Goal: Information Seeking & Learning: Learn about a topic

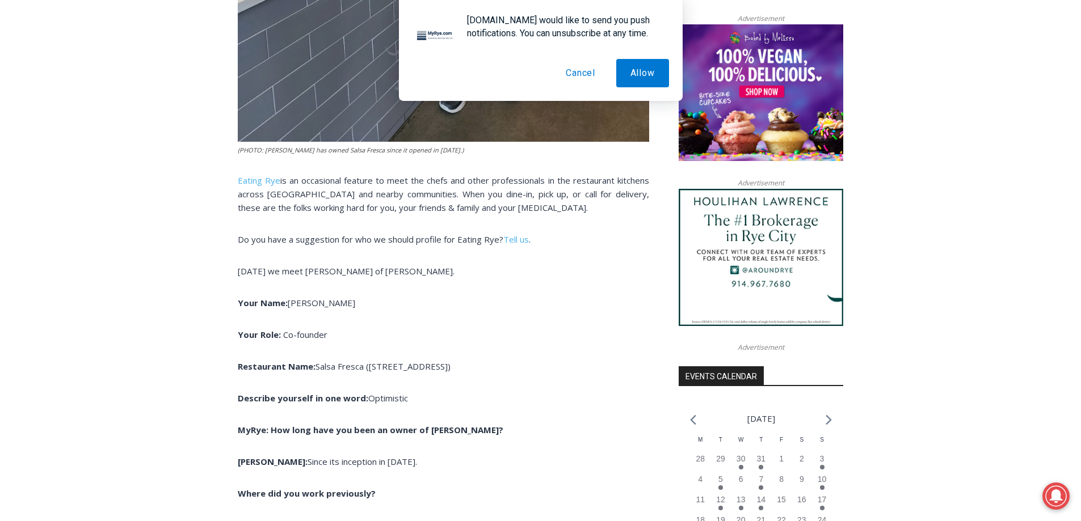
scroll to position [1000, 0]
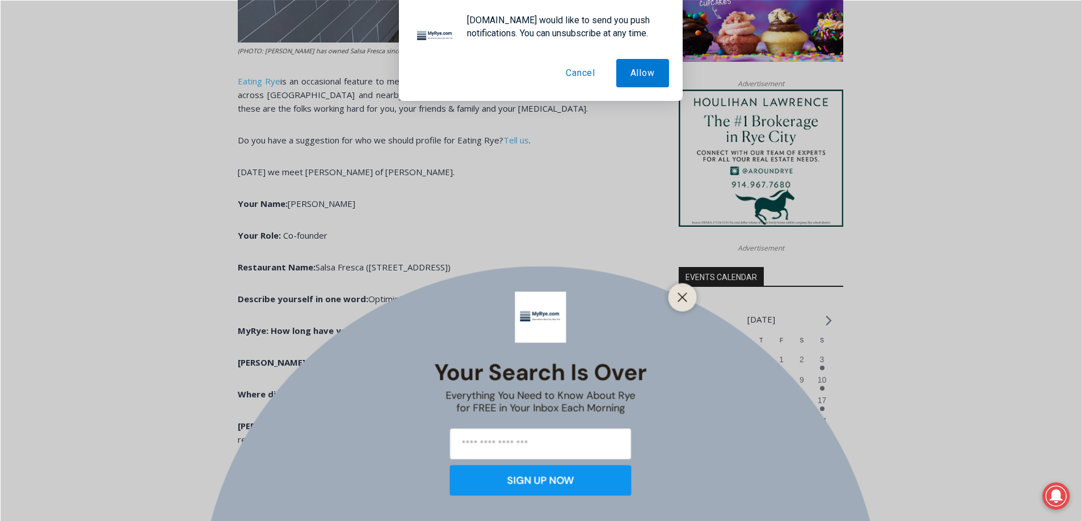
click at [570, 69] on button "Cancel" at bounding box center [581, 73] width 58 height 28
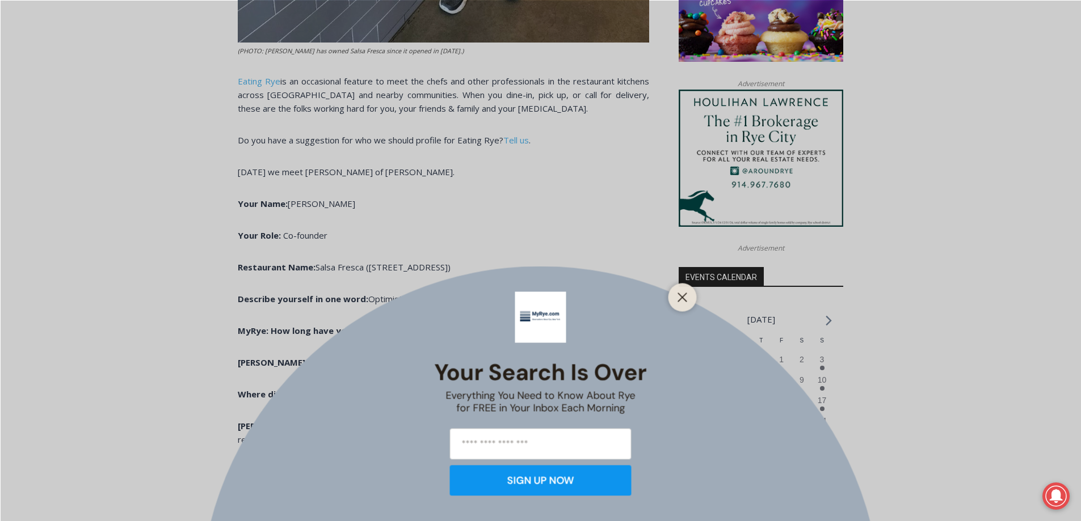
click at [693, 294] on div "Your Search is Over Everything You Need to Know About Rye for FREE in Your Inbo…" at bounding box center [540, 260] width 1081 height 521
click at [687, 295] on icon "Close" at bounding box center [683, 297] width 10 height 10
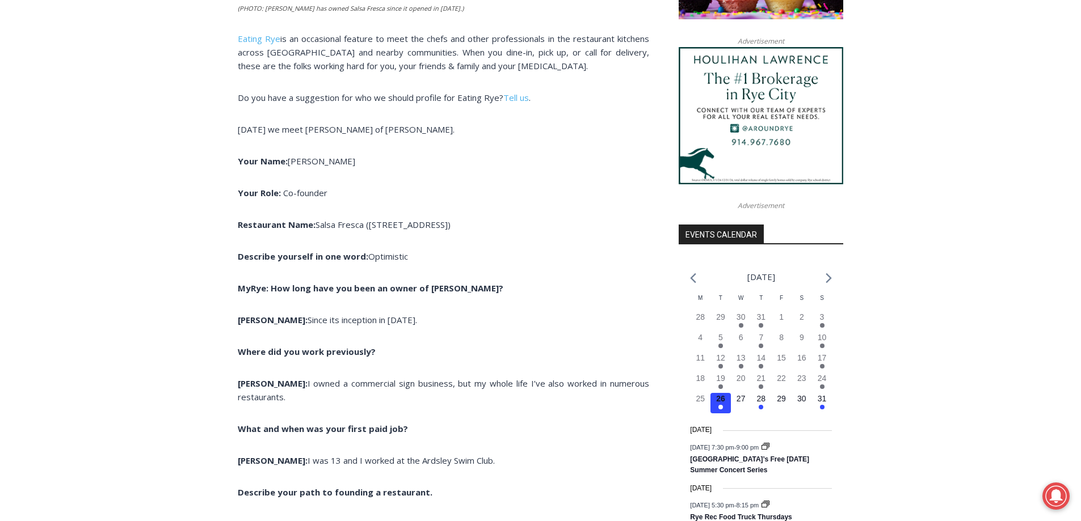
scroll to position [1113, 0]
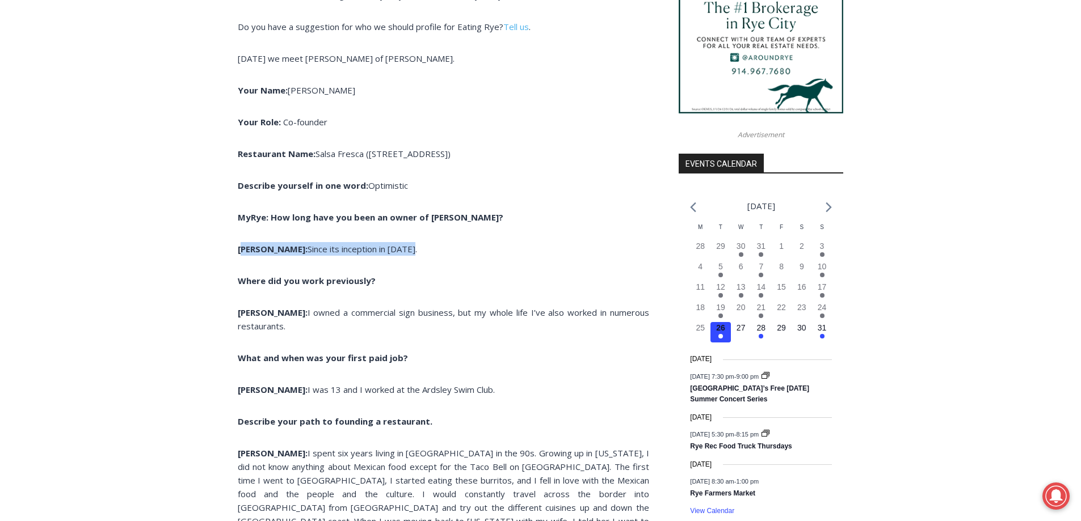
drag, startPoint x: 242, startPoint y: 248, endPoint x: 385, endPoint y: 246, distance: 143.0
click at [385, 246] on p "[PERSON_NAME]: Since its inception in [DATE]." at bounding box center [443, 249] width 411 height 14
click at [384, 247] on p "[PERSON_NAME]: Since its inception in [DATE]." at bounding box center [443, 249] width 411 height 14
drag, startPoint x: 380, startPoint y: 251, endPoint x: 235, endPoint y: 251, distance: 144.1
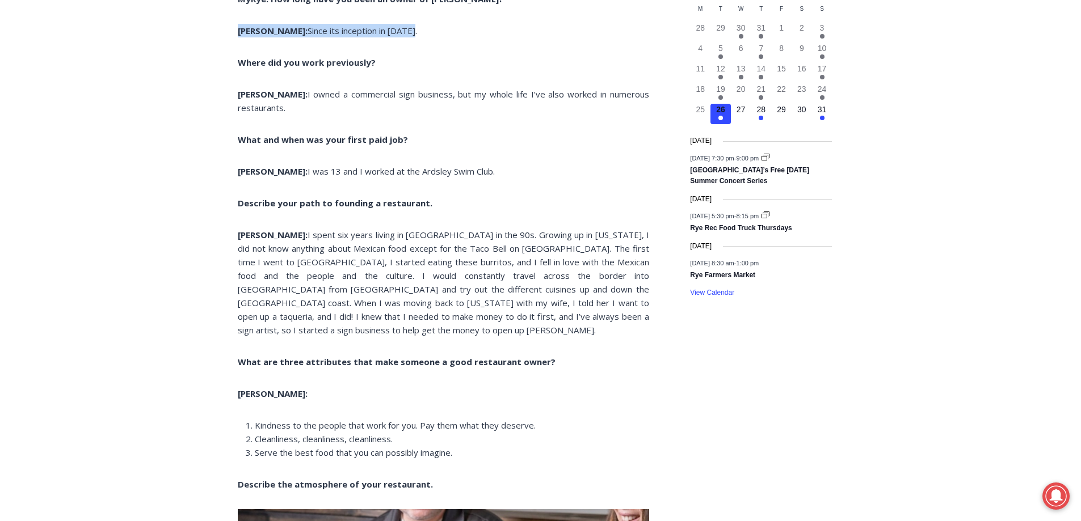
scroll to position [1340, 0]
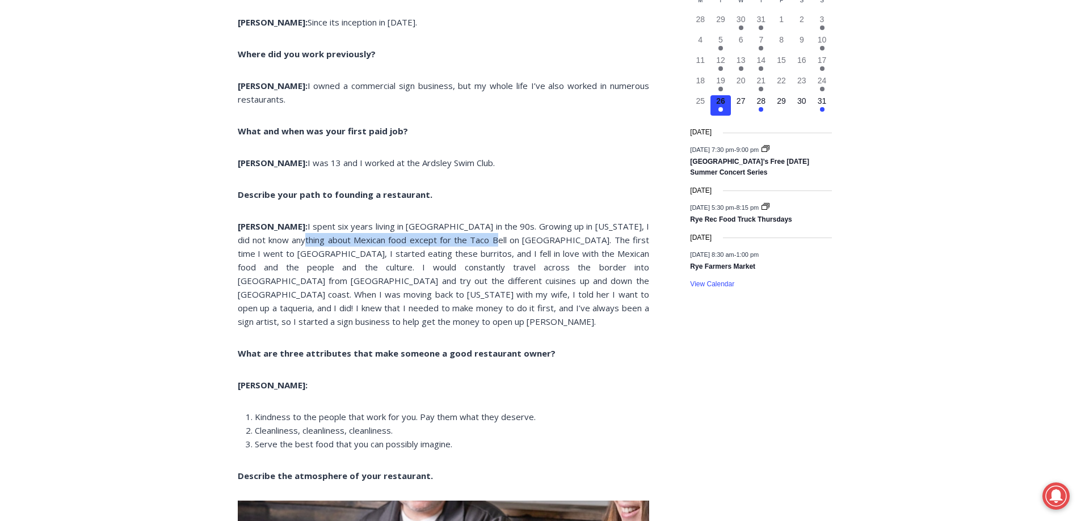
drag, startPoint x: 256, startPoint y: 223, endPoint x: 444, endPoint y: 223, distance: 187.8
click at [444, 223] on span "[PERSON_NAME]: I spent six years living in [GEOGRAPHIC_DATA] in the 90s. Growin…" at bounding box center [443, 274] width 411 height 107
click at [478, 230] on span "[PERSON_NAME]: I spent six years living in [GEOGRAPHIC_DATA] in the 90s. Growin…" at bounding box center [443, 274] width 411 height 107
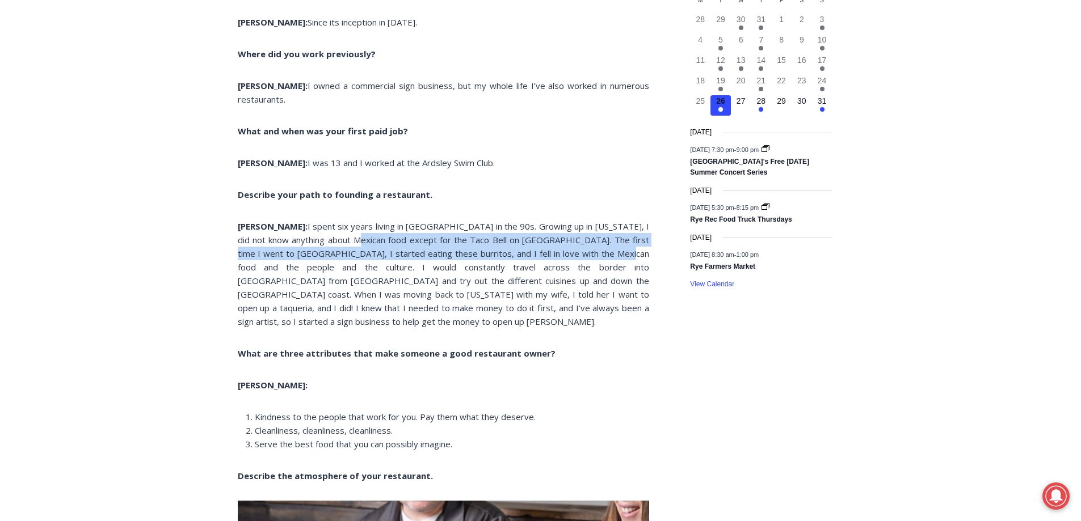
drag, startPoint x: 565, startPoint y: 239, endPoint x: 309, endPoint y: 231, distance: 256.1
click at [309, 231] on span "[PERSON_NAME]: I spent six years living in [GEOGRAPHIC_DATA] in the 90s. Growin…" at bounding box center [443, 274] width 411 height 107
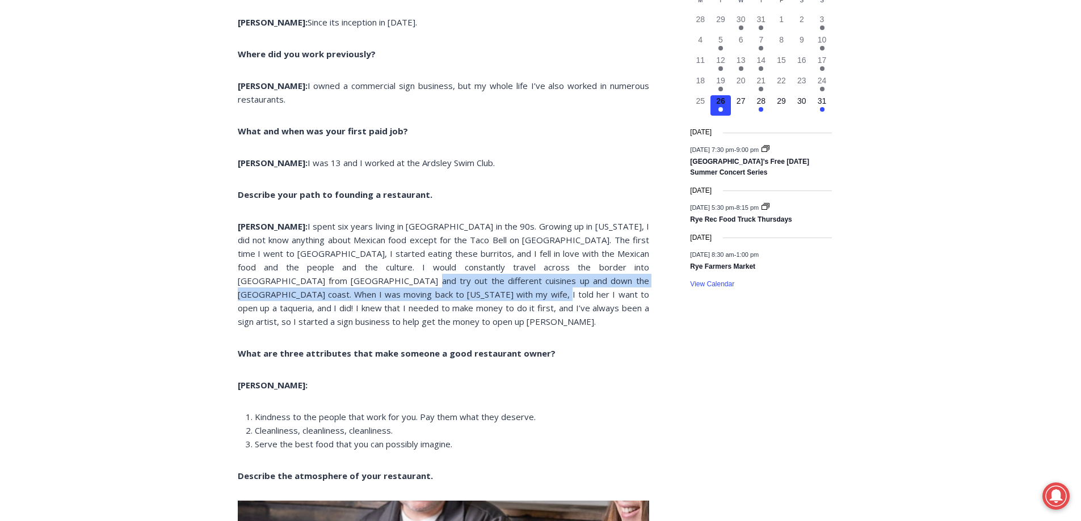
drag, startPoint x: 255, startPoint y: 270, endPoint x: 365, endPoint y: 281, distance: 110.7
click at [365, 281] on span "[PERSON_NAME]: I spent six years living in [GEOGRAPHIC_DATA] in the 90s. Growin…" at bounding box center [443, 274] width 411 height 107
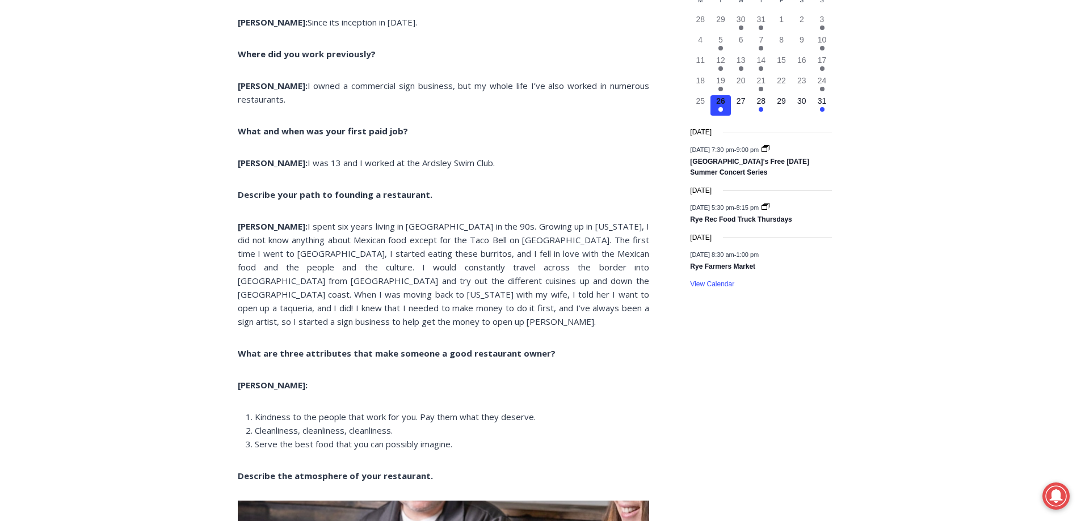
click at [405, 279] on span "[PERSON_NAME]: I spent six years living in [GEOGRAPHIC_DATA] in the 90s. Growin…" at bounding box center [443, 274] width 411 height 107
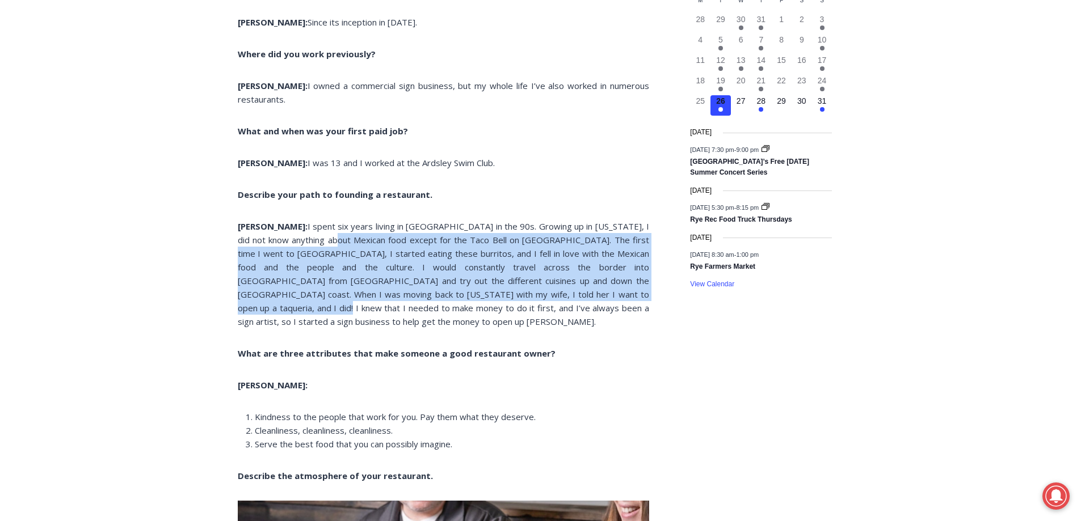
drag, startPoint x: 564, startPoint y: 283, endPoint x: 285, endPoint y: 233, distance: 283.1
click at [285, 233] on p "[PERSON_NAME]: I spent six years living in [GEOGRAPHIC_DATA] in the 90s. Growin…" at bounding box center [443, 274] width 411 height 109
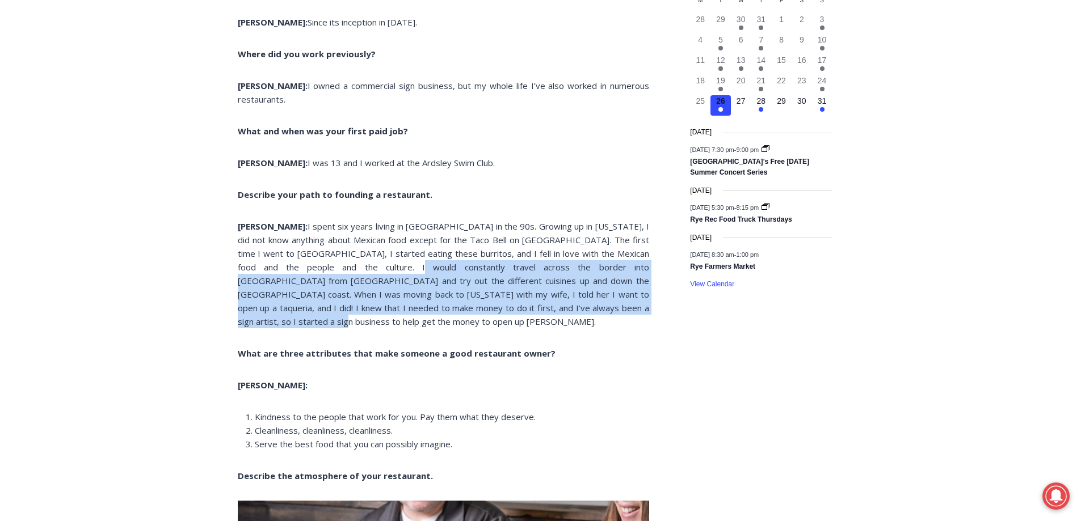
drag, startPoint x: 557, startPoint y: 296, endPoint x: 312, endPoint y: 253, distance: 248.9
click at [314, 253] on span "[PERSON_NAME]: I spent six years living in [GEOGRAPHIC_DATA] in the 90s. Growin…" at bounding box center [443, 274] width 411 height 107
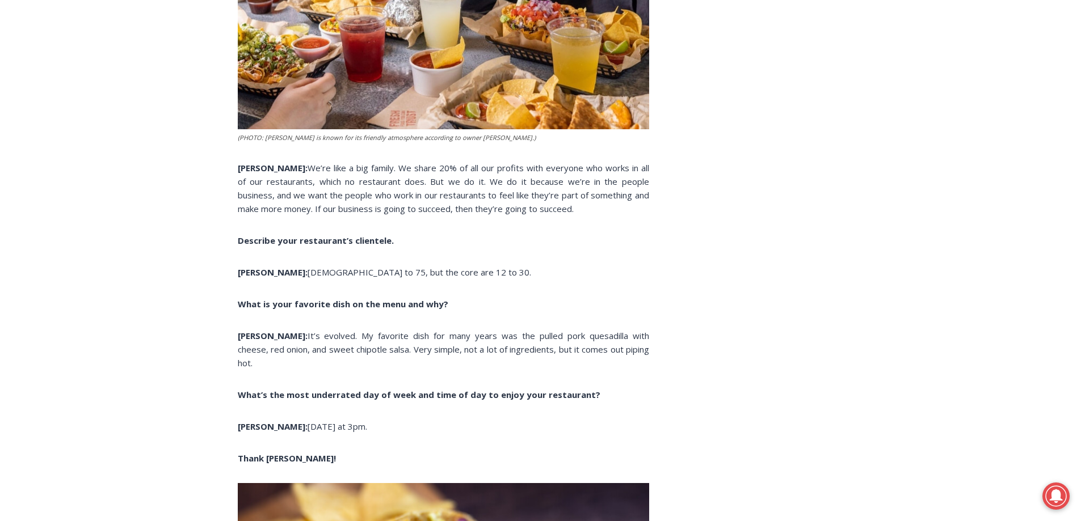
scroll to position [2021, 0]
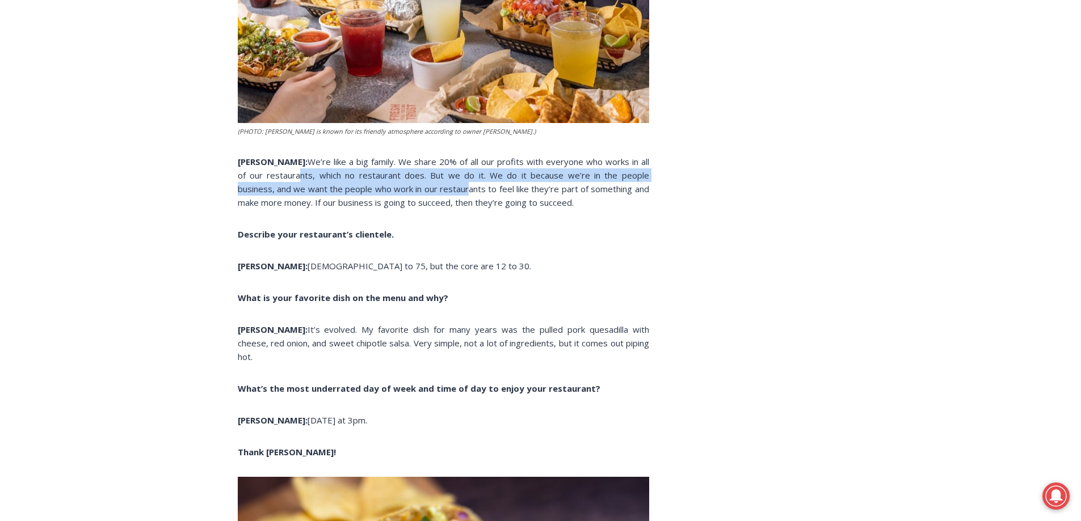
drag, startPoint x: 266, startPoint y: 152, endPoint x: 414, endPoint y: 165, distance: 148.7
click at [414, 165] on span "[PERSON_NAME]: We’re like a big family. We share 20% of all our profits with ev…" at bounding box center [443, 182] width 411 height 52
drag, startPoint x: 509, startPoint y: 163, endPoint x: 330, endPoint y: 148, distance: 180.0
click at [330, 156] on span "[PERSON_NAME]: We’re like a big family. We share 20% of all our profits with ev…" at bounding box center [443, 182] width 411 height 52
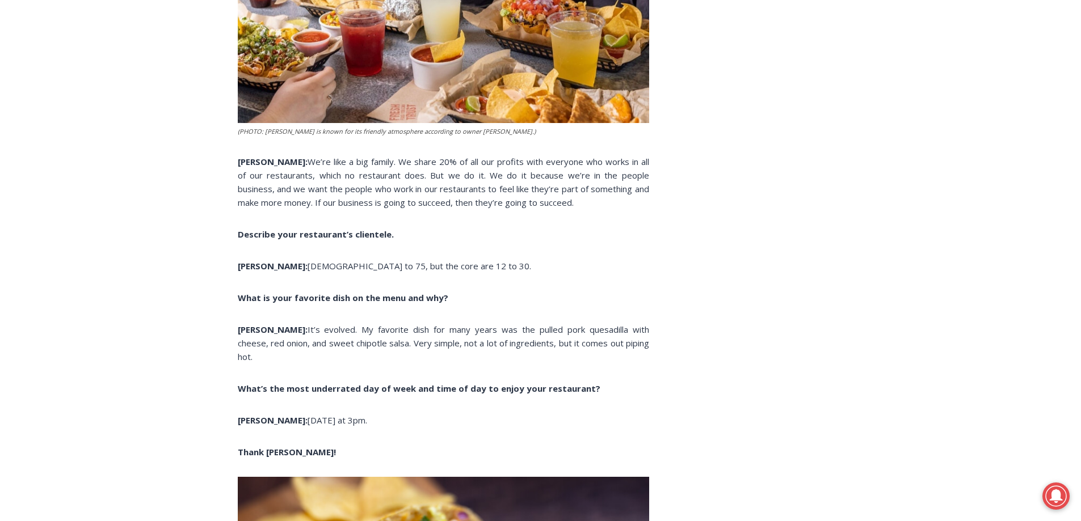
click at [549, 176] on p "[PERSON_NAME]: We’re like a big family. We share 20% of all our profits with ev…" at bounding box center [443, 182] width 411 height 54
drag, startPoint x: 522, startPoint y: 176, endPoint x: 243, endPoint y: 133, distance: 281.8
click at [243, 155] on p "[PERSON_NAME]: We’re like a big family. We share 20% of all our profits with ev…" at bounding box center [443, 182] width 411 height 54
drag, startPoint x: 624, startPoint y: 315, endPoint x: 237, endPoint y: 297, distance: 386.8
click at [238, 323] on p "[PERSON_NAME]: It’s evolved. My favorite dish for many years was the pulled por…" at bounding box center [443, 343] width 411 height 41
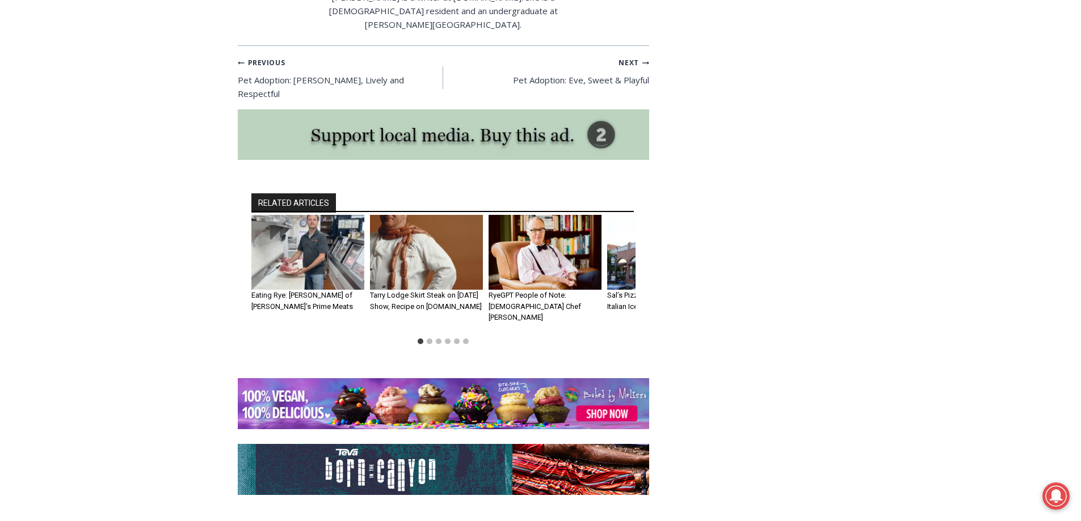
scroll to position [2986, 0]
